Goal: Find contact information: Find contact information

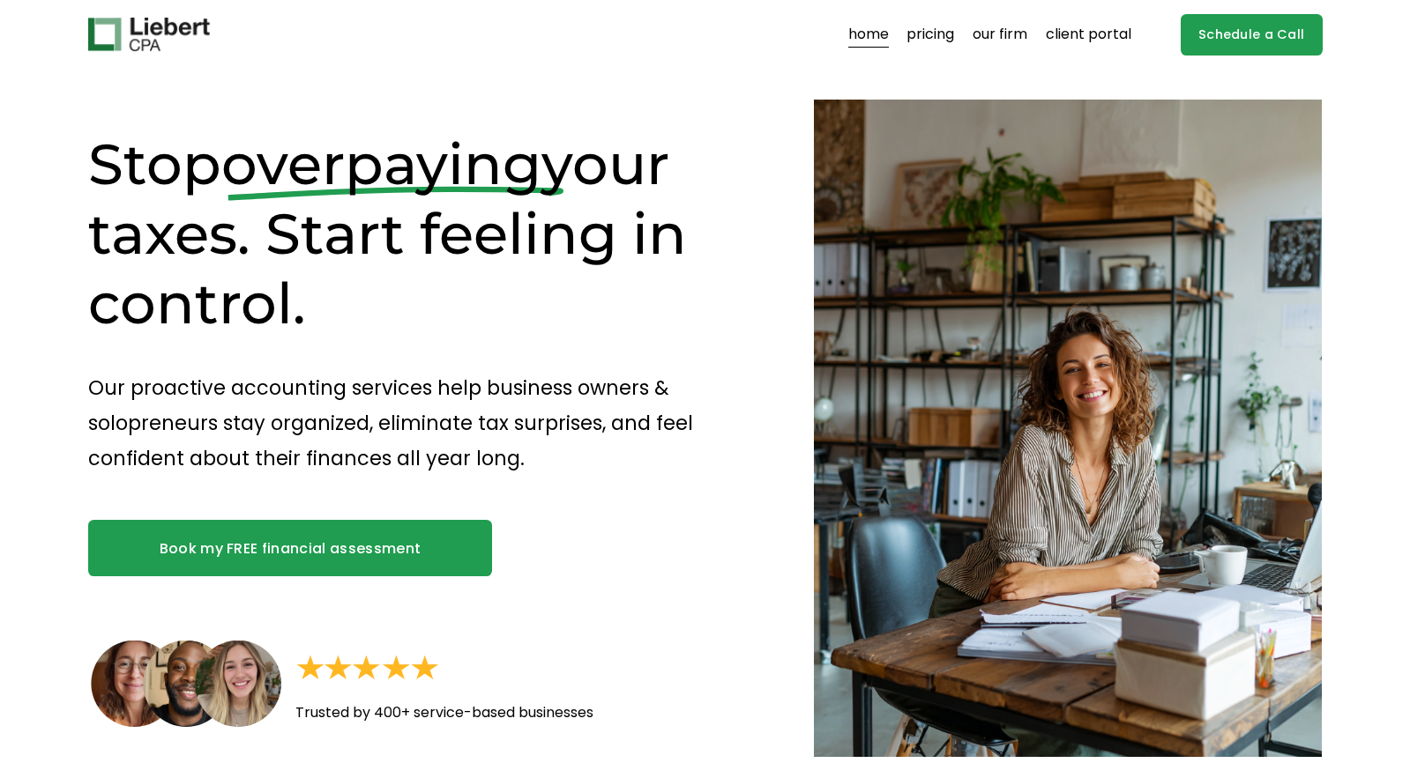
scroll to position [0, 1]
click at [934, 33] on link "pricing" at bounding box center [930, 34] width 48 height 28
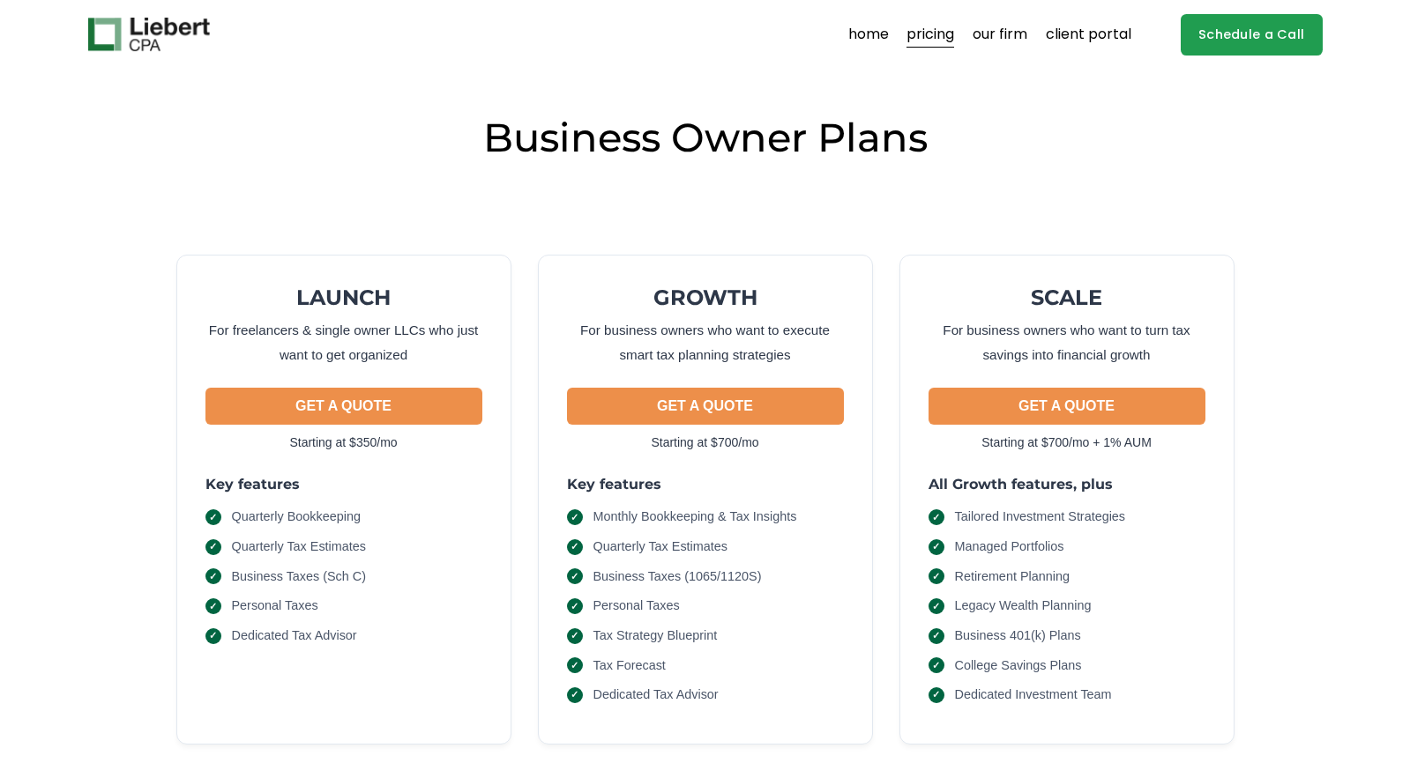
click at [728, 244] on div "LAUNCH For freelancers & single owner LLCs who just want to get organized GET A…" at bounding box center [705, 487] width 1234 height 607
click at [1264, 33] on link "Schedule a Call" at bounding box center [1251, 34] width 142 height 41
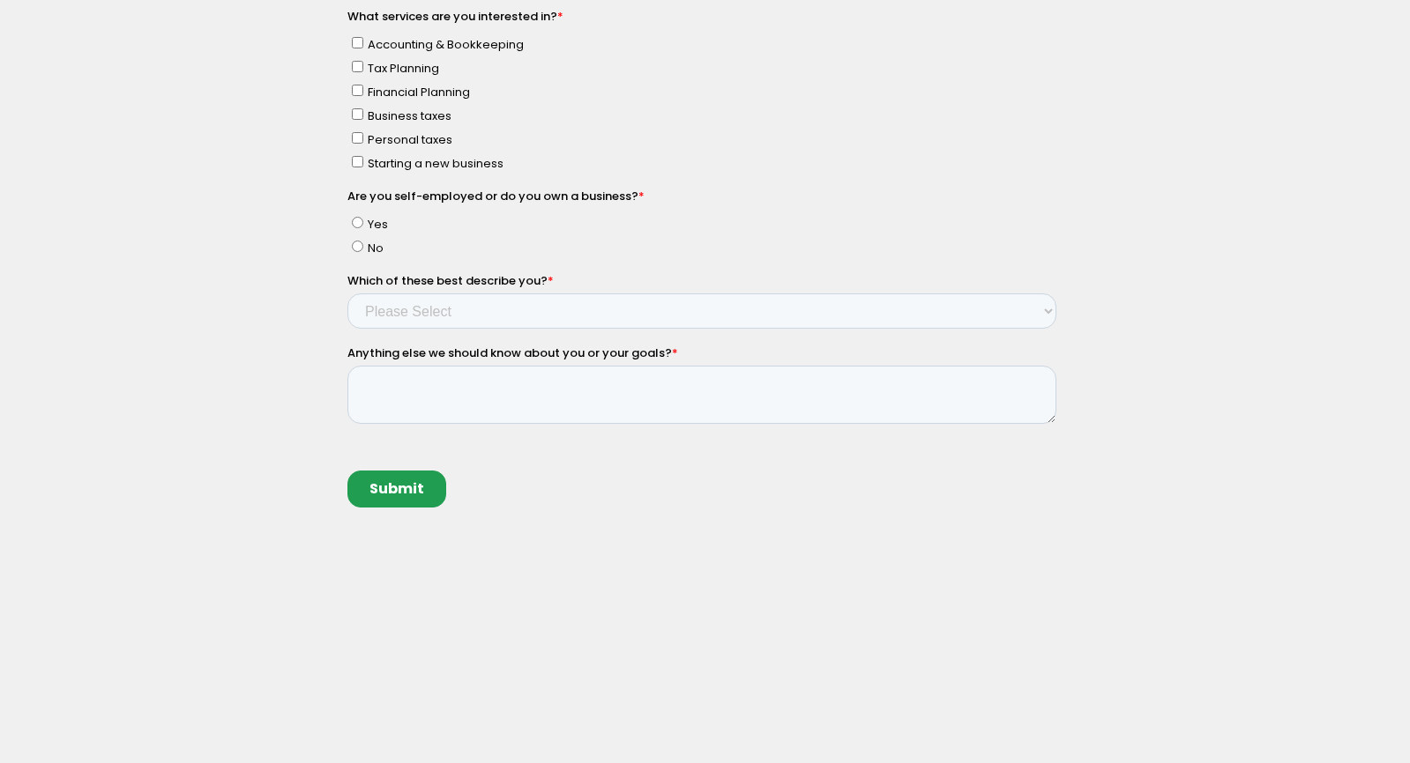
scroll to position [552, 0]
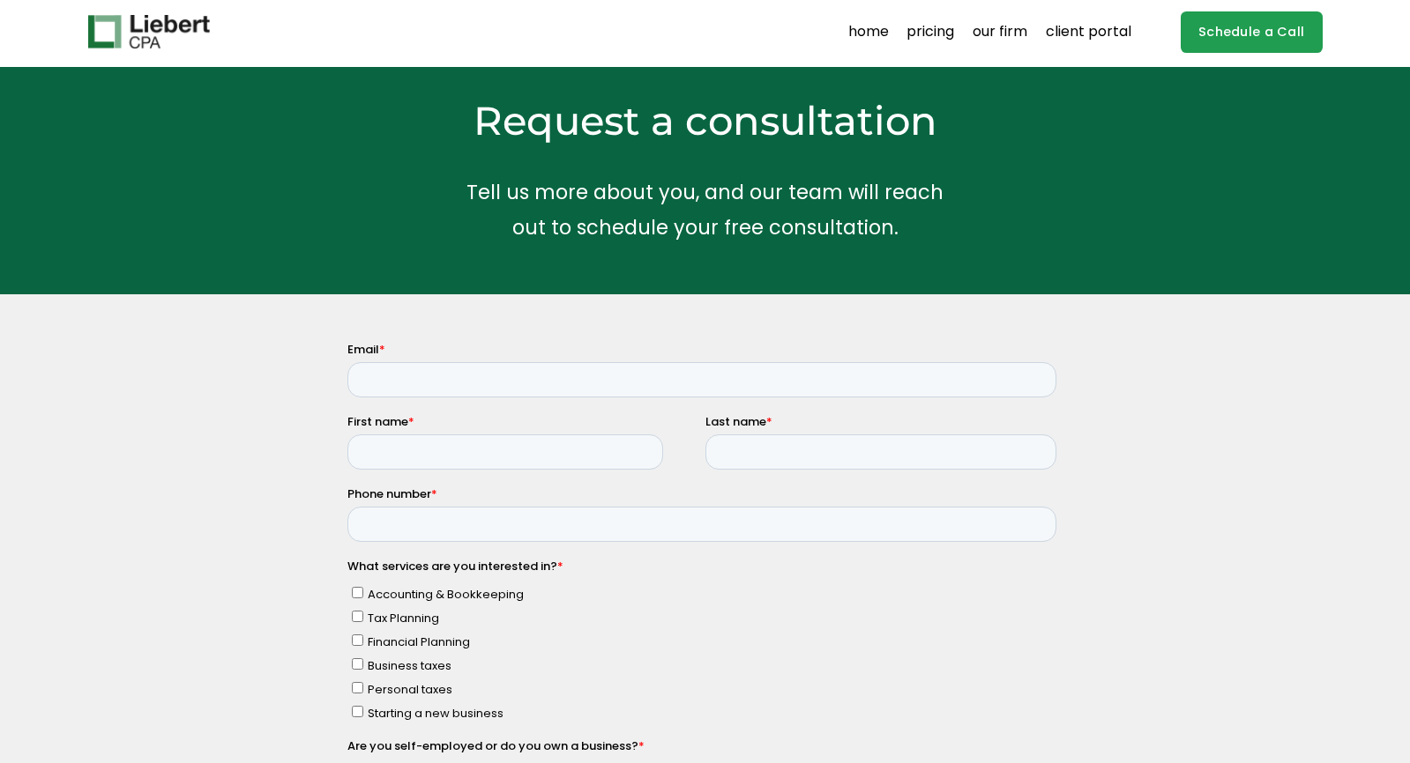
scroll to position [2, 1]
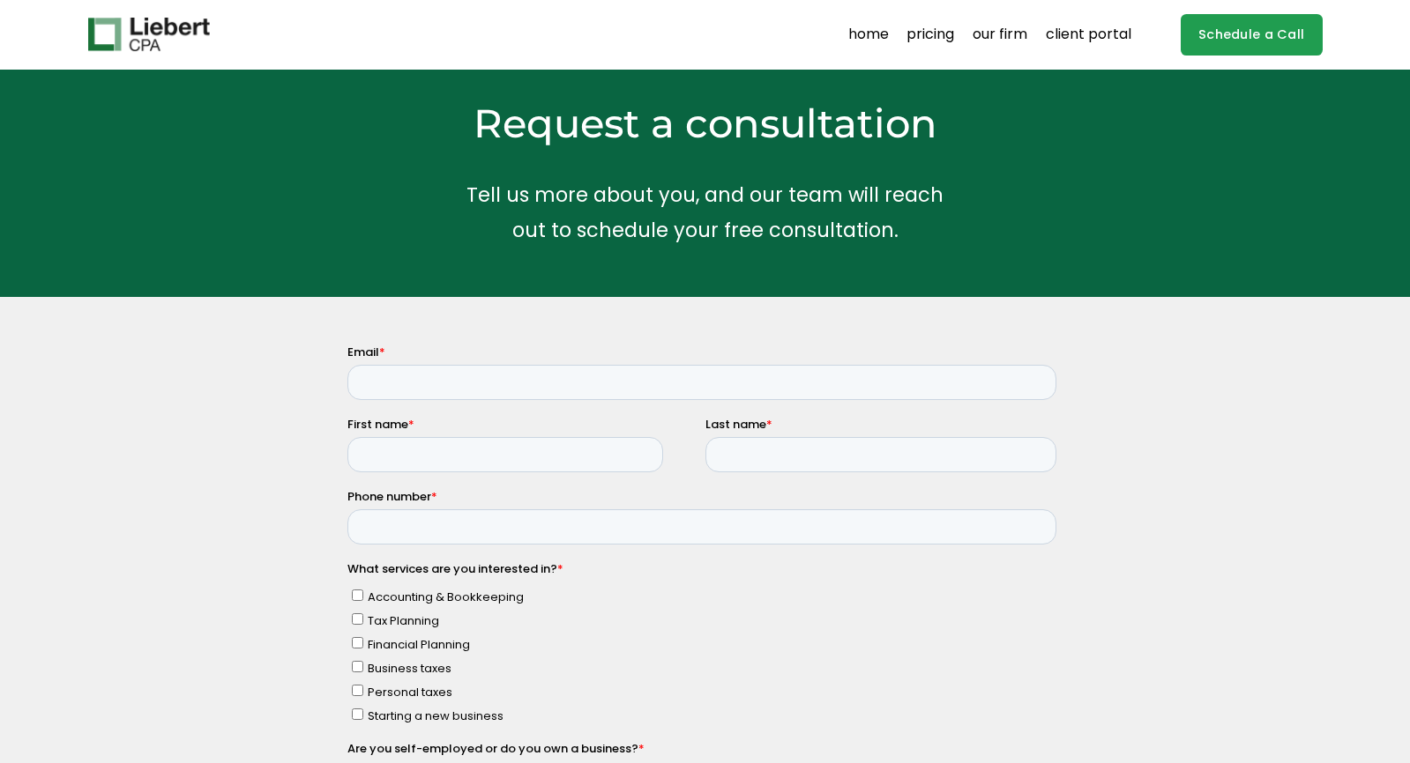
scroll to position [0, 0]
